Goal: Book appointment/travel/reservation

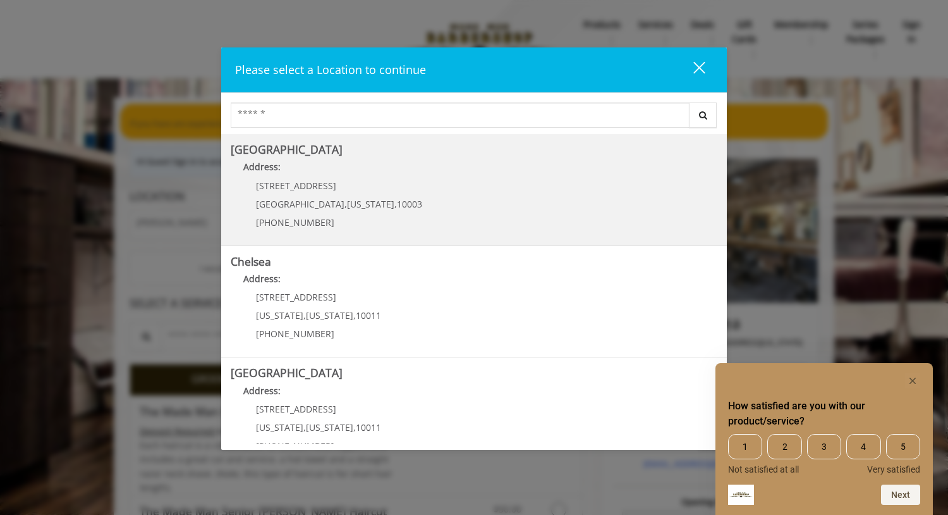
click at [398, 198] on Village "Greenwich Village Address: 60 E 8th St Manhattan , New York , 10003 (212) 598-1…" at bounding box center [474, 190] width 487 height 92
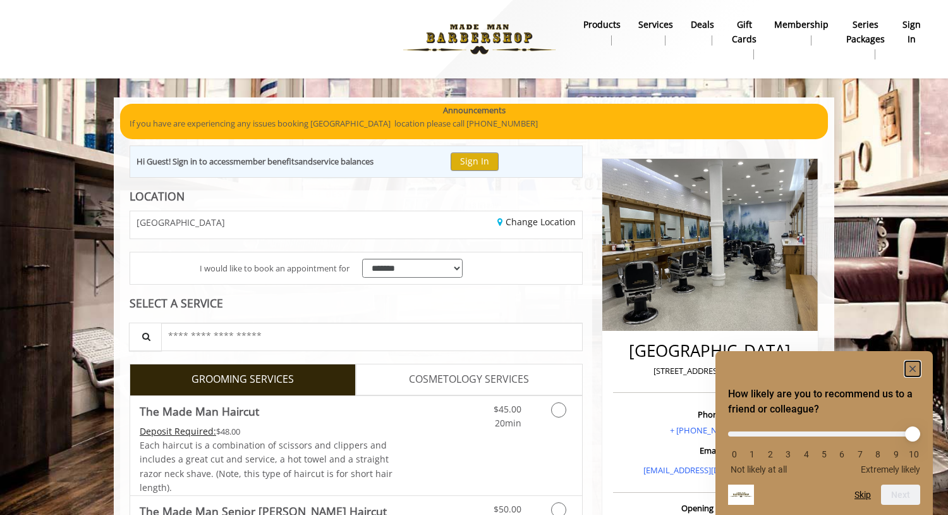
click at [911, 362] on rect "Hide survey" at bounding box center [912, 368] width 15 height 15
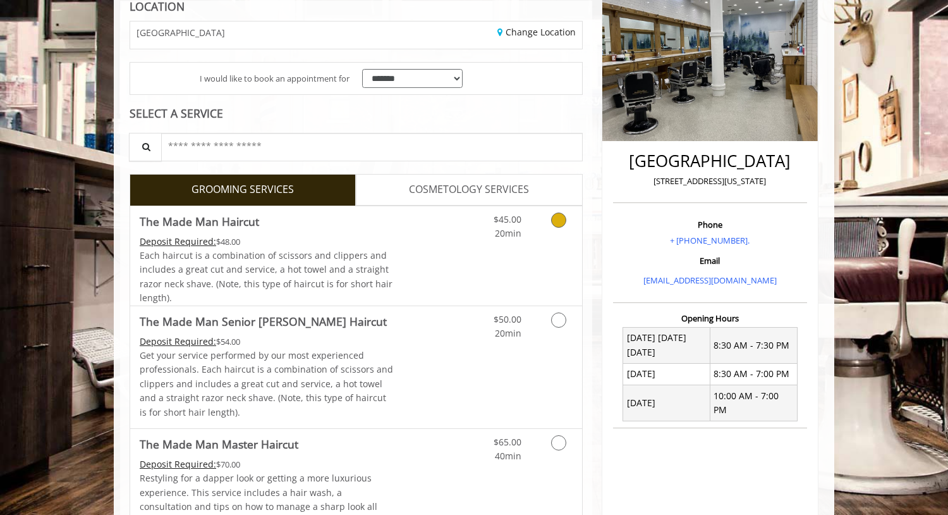
scroll to position [253, 0]
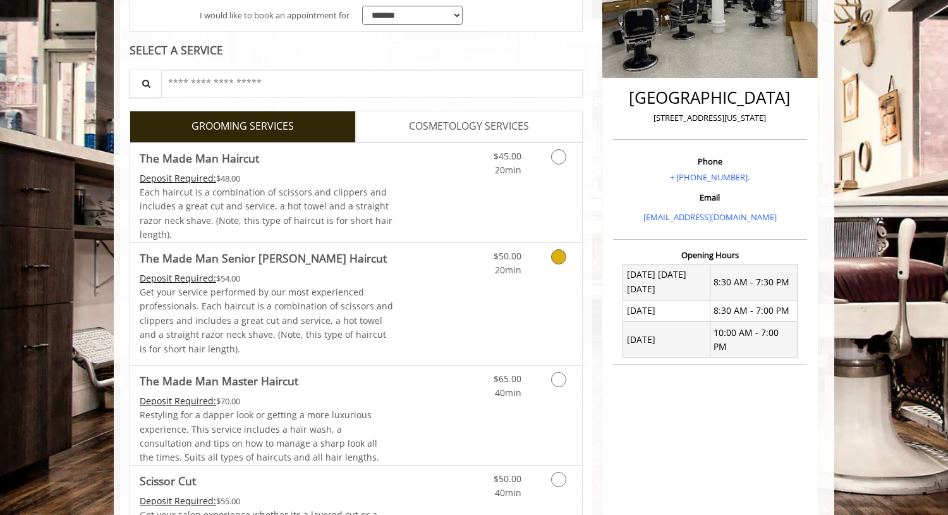
click at [554, 255] on icon "Grooming services" at bounding box center [558, 256] width 15 height 15
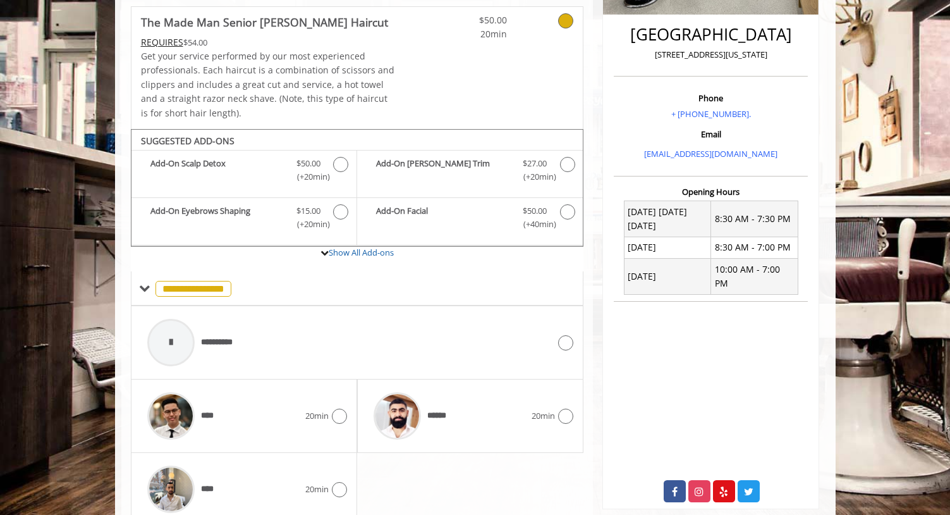
scroll to position [372, 0]
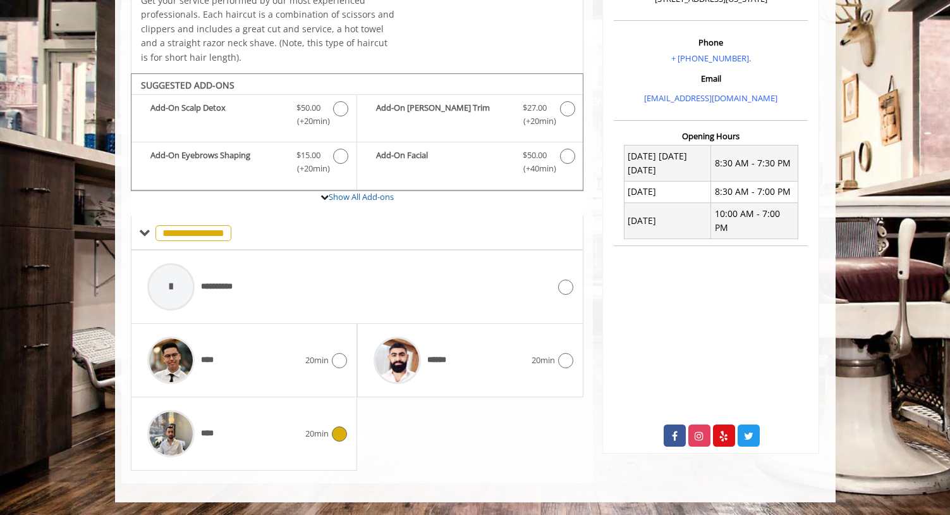
click at [333, 435] on icon at bounding box center [339, 433] width 15 height 15
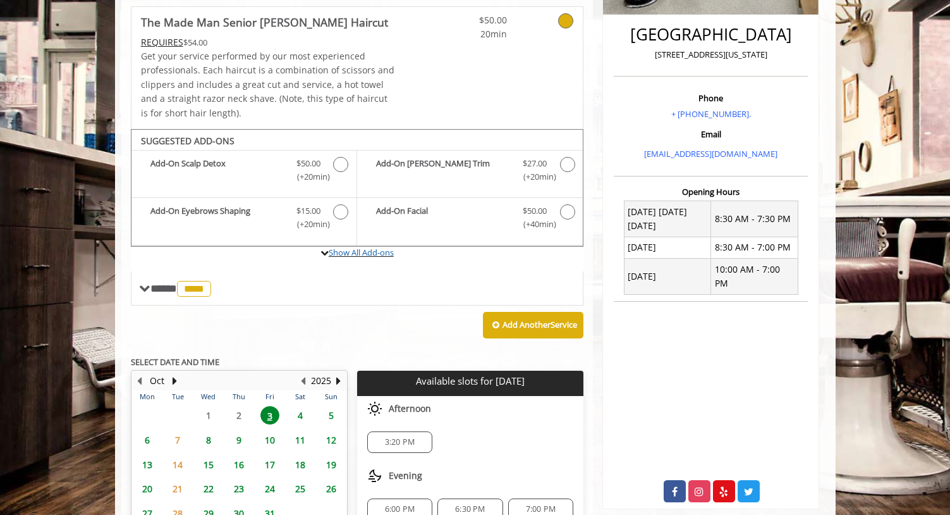
scroll to position [432, 0]
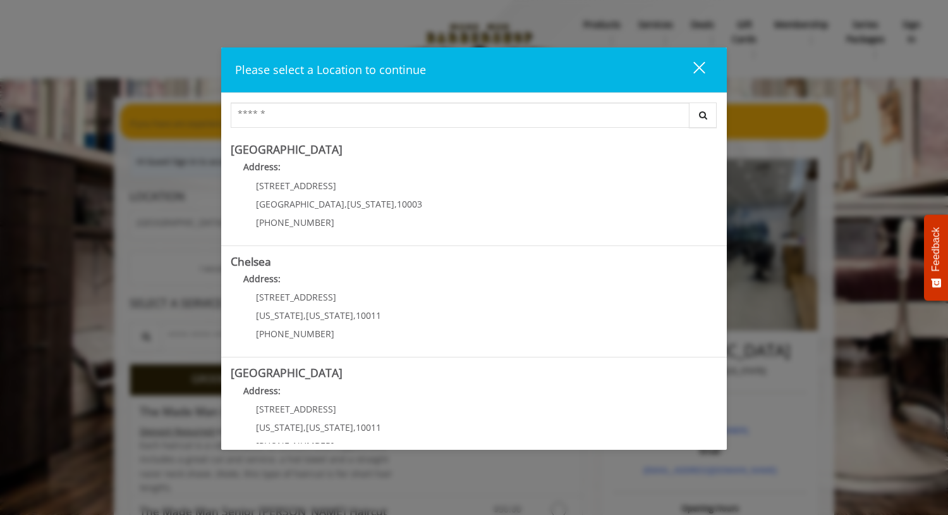
click at [694, 66] on div "close" at bounding box center [691, 70] width 25 height 19
